Goal: Information Seeking & Learning: Learn about a topic

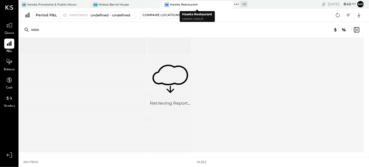
click at [188, 3] on div "Hawks Restaurant" at bounding box center [184, 5] width 28 height 4
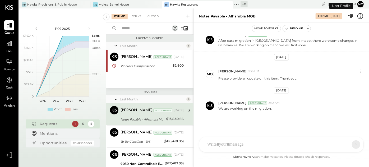
scroll to position [13, 0]
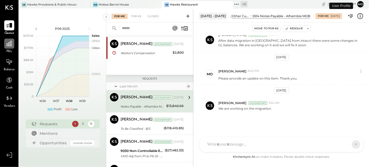
click at [7, 46] on icon at bounding box center [9, 43] width 5 height 5
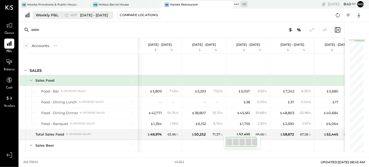
click at [82, 14] on span "[DATE] - [DATE]" at bounding box center [94, 15] width 28 height 5
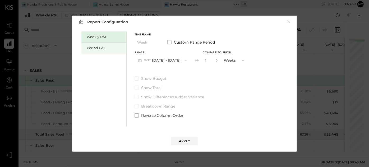
click at [98, 48] on div "Period P&L" at bounding box center [105, 47] width 37 height 5
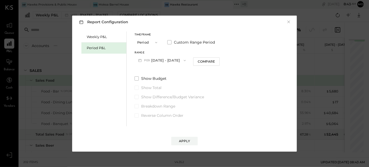
click at [184, 60] on icon "button" at bounding box center [185, 60] width 2 height 1
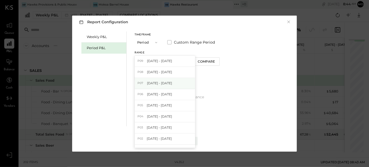
click at [164, 81] on span "[DATE] - [DATE]" at bounding box center [159, 83] width 25 height 4
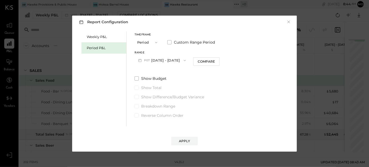
click at [186, 60] on icon "button" at bounding box center [185, 60] width 2 height 1
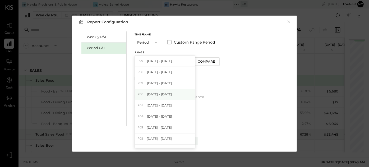
click at [171, 92] on span "[DATE] - [DATE]" at bounding box center [159, 94] width 25 height 4
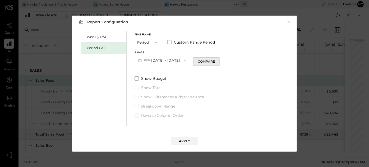
click at [202, 61] on div "Compare" at bounding box center [206, 61] width 17 height 4
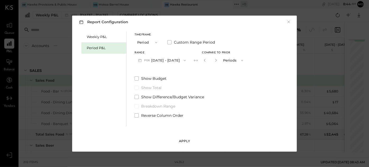
click at [184, 140] on div "Apply" at bounding box center [184, 141] width 11 height 4
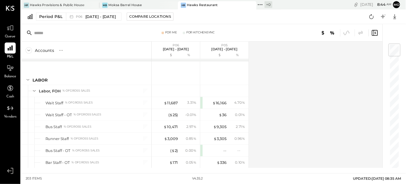
scroll to position [778, 0]
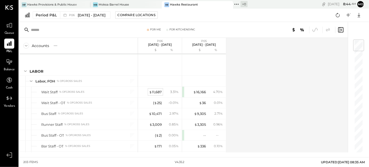
click at [157, 90] on div "$ 11,687" at bounding box center [155, 92] width 13 height 5
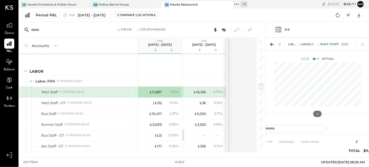
click at [342, 121] on div "DATE TYPE REFERENCE NAME / MEMO AMOUNT [DATE] JE SJ [DATE] Period 6 daily sales…" at bounding box center [316, 136] width 103 height 31
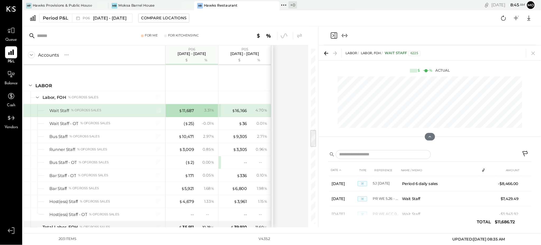
scroll to position [778, 0]
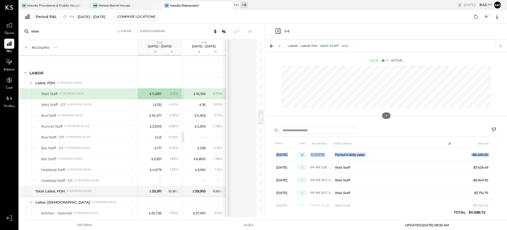
drag, startPoint x: 498, startPoint y: 155, endPoint x: 497, endPoint y: 146, distance: 9.6
click at [368, 146] on table "DATE TYPE REFERENCE NAME / MEMO AMOUNT [DATE] JE SJ [DATE] Period 6 daily sales…" at bounding box center [386, 200] width 226 height 124
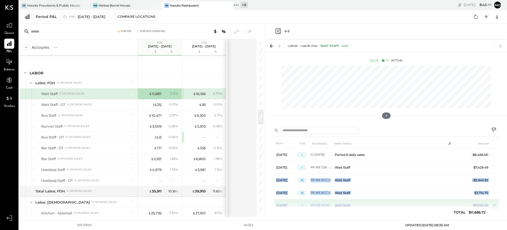
drag, startPoint x: 498, startPoint y: 164, endPoint x: 498, endPoint y: 208, distance: 43.8
click at [368, 167] on tbody "[DATE] JE SJ [DATE] Period 6 daily sales -$8,466.00 [DATE] JE PR WE 5.26 - 6.08…" at bounding box center [386, 205] width 225 height 114
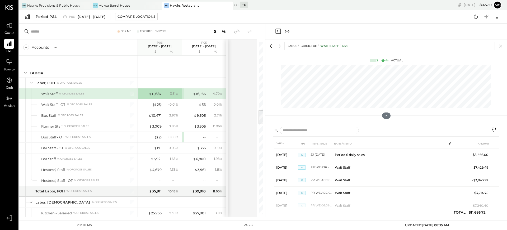
click at [368, 148] on div "DATE TYPE REFERENCE NAME / MEMO AMOUNT [DATE] JE SJ [DATE] Period 6 daily sales…" at bounding box center [386, 170] width 242 height 94
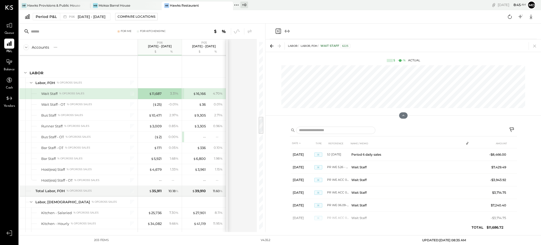
drag, startPoint x: 516, startPoint y: 180, endPoint x: 518, endPoint y: 217, distance: 36.5
click at [368, 167] on div "DATE TYPE REFERENCE NAME / MEMO AMOUNT [DATE] JE SJ [DATE] Period 6 daily sales…" at bounding box center [402, 177] width 275 height 109
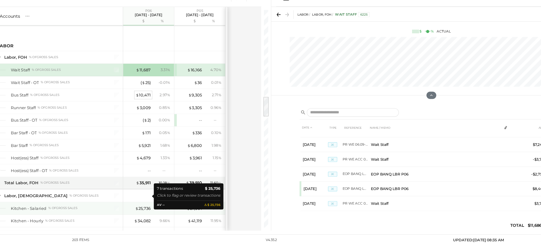
click at [155, 113] on div "$ 10,471" at bounding box center [155, 115] width 13 height 5
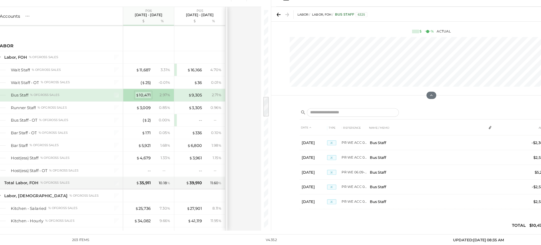
scroll to position [10, 0]
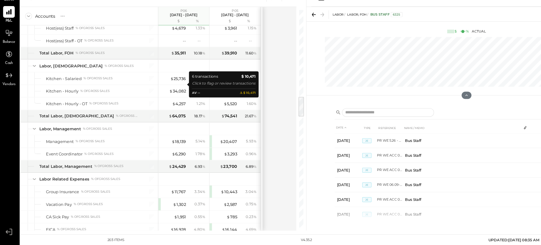
scroll to position [891, 0]
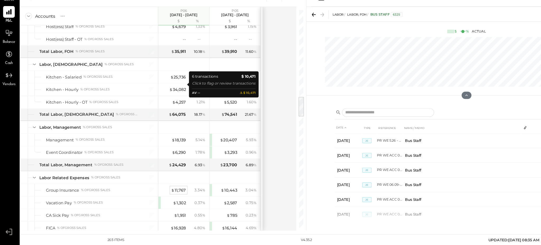
click at [157, 167] on div "$ 11,767" at bounding box center [155, 197] width 13 height 5
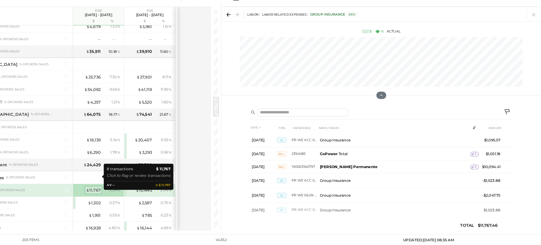
scroll to position [32, 0]
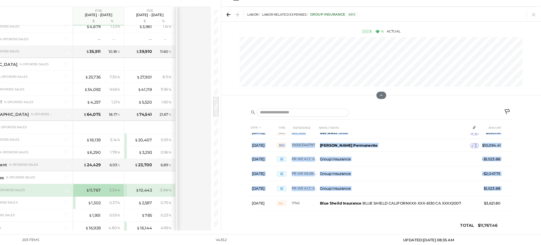
drag, startPoint x: 516, startPoint y: 195, endPoint x: 517, endPoint y: 167, distance: 28.3
click at [368, 167] on div "DATE TYPE REFERENCE NAME / MEMO AMOUNT [DATE] JE PR WE 5.26 - 6.08 Group Insura…" at bounding box center [402, 177] width 275 height 109
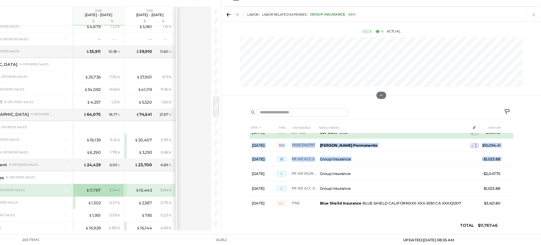
drag, startPoint x: 516, startPoint y: 169, endPoint x: 516, endPoint y: 150, distance: 19.0
click at [368, 150] on tbody "[DATE] JE PR WE 5.26 - 6.08 Group Insurance -$2,047.75 [DATE] JE PR WE ACC 06.0…" at bounding box center [403, 165] width 227 height 98
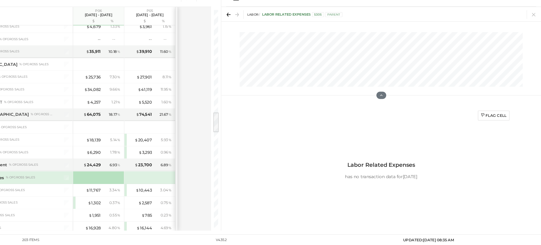
scroll to position [907, 0]
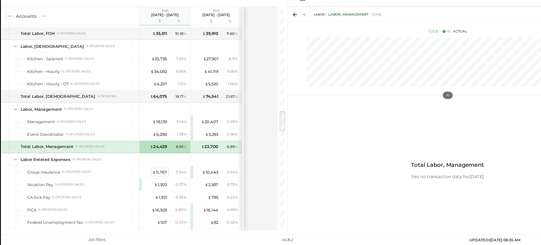
click at [159, 167] on div "$ 11,767" at bounding box center [155, 181] width 13 height 5
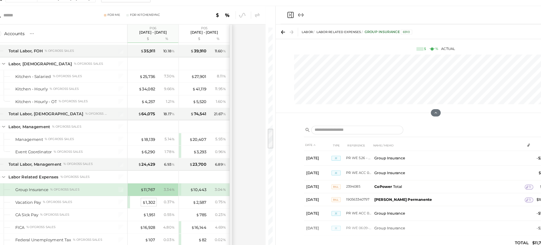
click at [157, 167] on div "$ 1,302" at bounding box center [156, 192] width 11 height 5
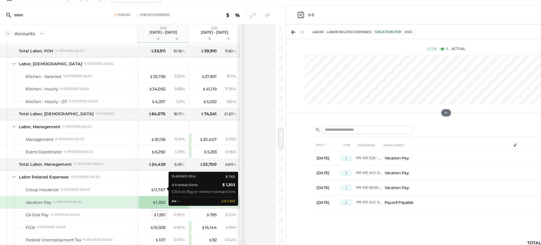
click at [158, 167] on div "$ 1,951" at bounding box center [156, 203] width 10 height 5
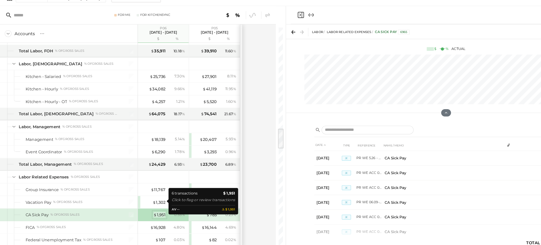
scroll to position [10, 0]
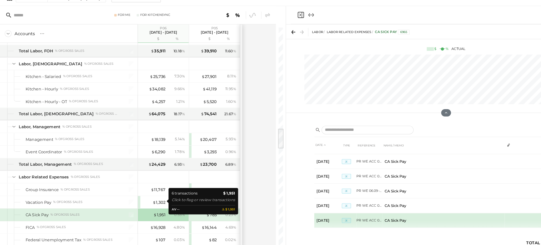
click at [336, 167] on td "PR WE ACC 06.29" at bounding box center [337, 208] width 22 height 13
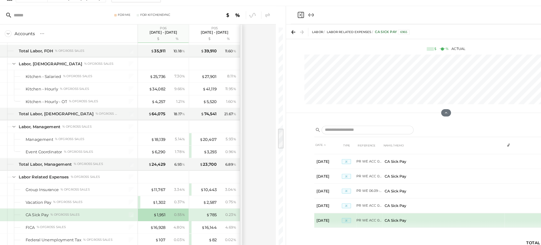
scroll to position [0, 0]
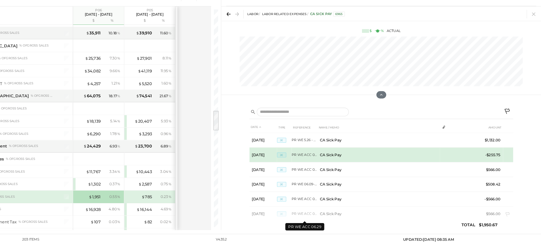
click at [338, 166] on td "PR WE ACC 06.01R" at bounding box center [337, 167] width 22 height 13
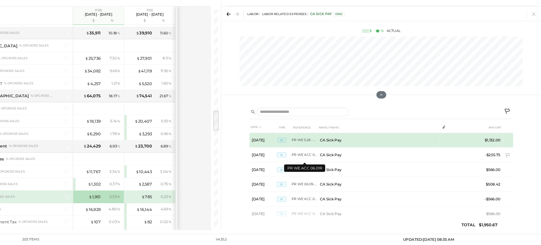
click at [333, 154] on td "PR WE 5.26 - 6.08" at bounding box center [337, 154] width 22 height 13
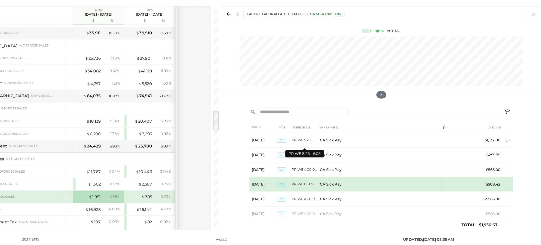
click at [335, 167] on td "PR WE 06.09-06.22" at bounding box center [337, 192] width 22 height 13
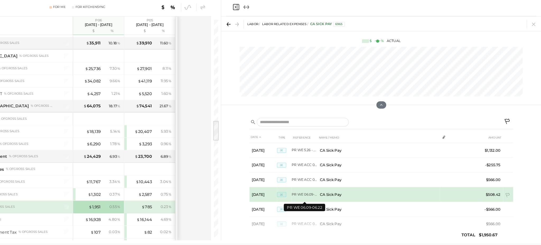
scroll to position [10, 0]
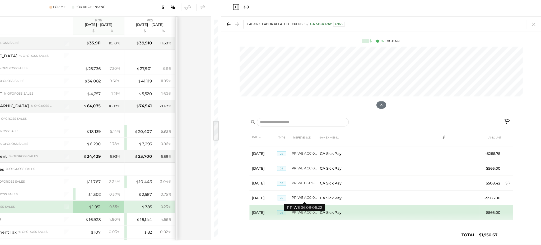
click at [364, 167] on td "CA Sick Pay" at bounding box center [400, 208] width 105 height 13
